Goal: Task Accomplishment & Management: Manage account settings

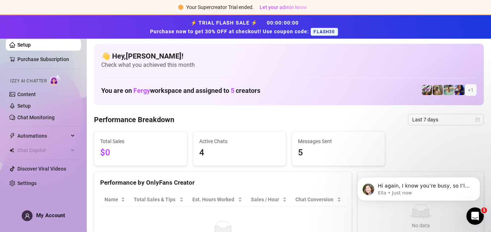
click at [396, 141] on div "Total Sales $0 Active Chats 4 Messages Sent 5" at bounding box center [289, 148] width 396 height 35
click at [29, 118] on link "Chat Monitoring" at bounding box center [35, 118] width 37 height 6
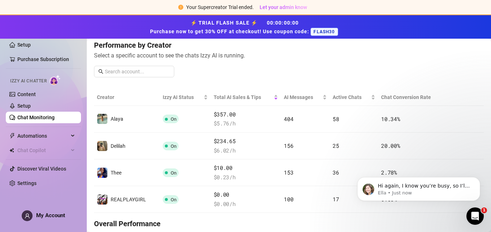
scroll to position [94, 0]
click at [37, 186] on link "Settings" at bounding box center [26, 183] width 19 height 6
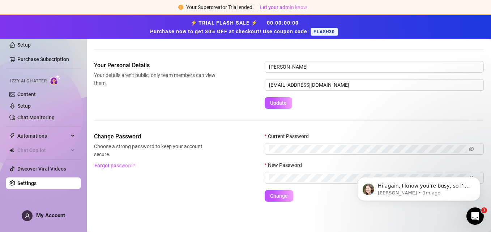
scroll to position [75, 0]
click at [141, 104] on div "Your Personal Details Your details aren’t public, only team members can view th…" at bounding box center [289, 85] width 390 height 48
click at [101, 194] on div "Change Password Choose a strong password to keep your account secure. Forgot pa…" at bounding box center [289, 166] width 390 height 69
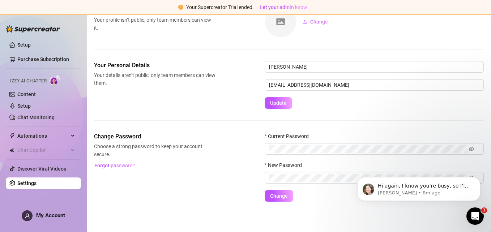
scroll to position [51, 0]
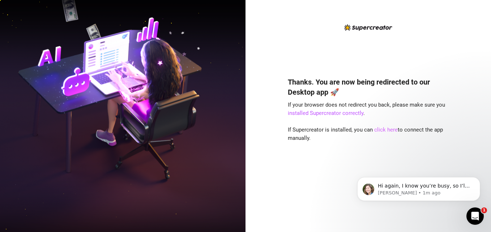
click at [388, 128] on link "click here" at bounding box center [386, 130] width 24 height 7
